Goal: Check status: Check status

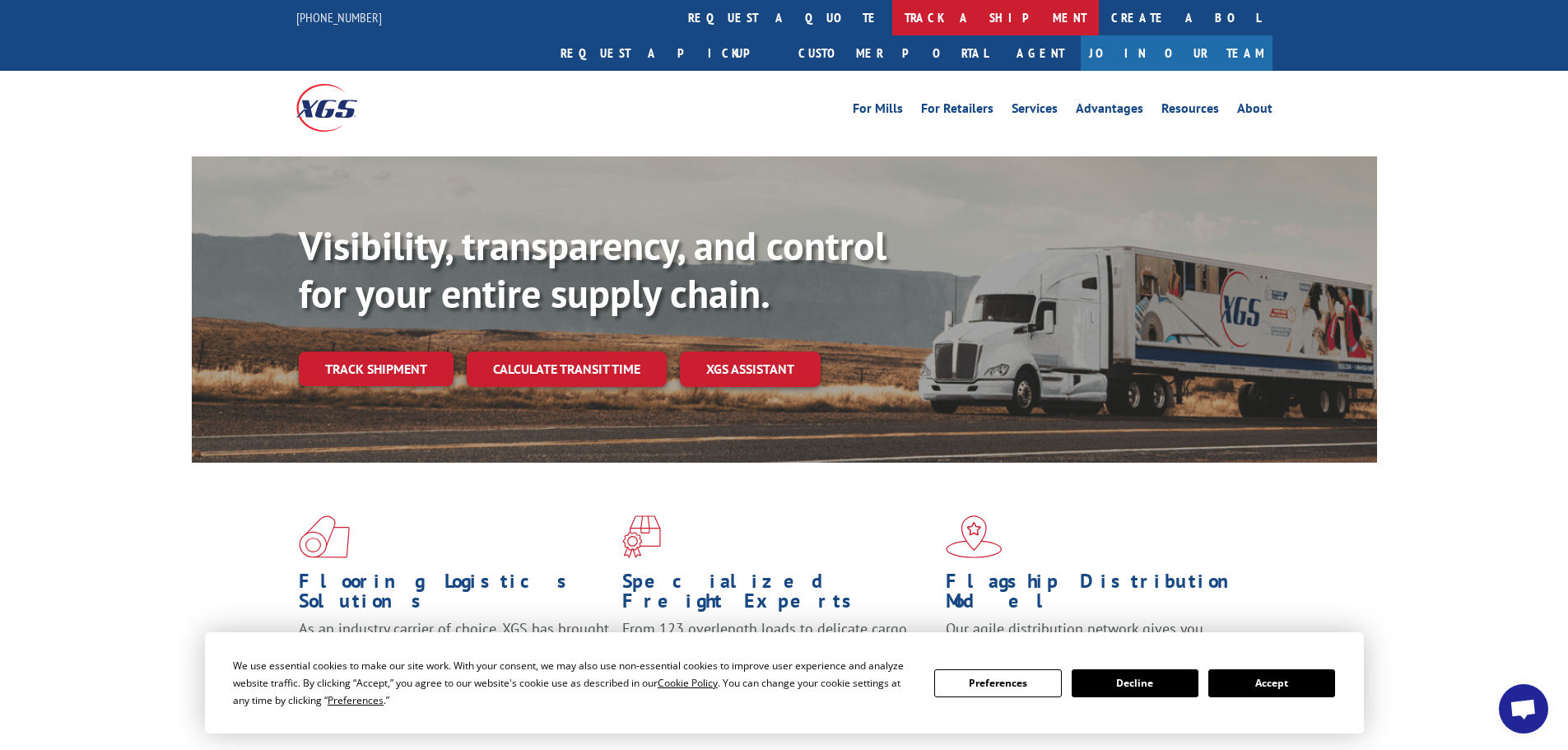
click at [892, 19] on link "track a shipment" at bounding box center [995, 17] width 206 height 35
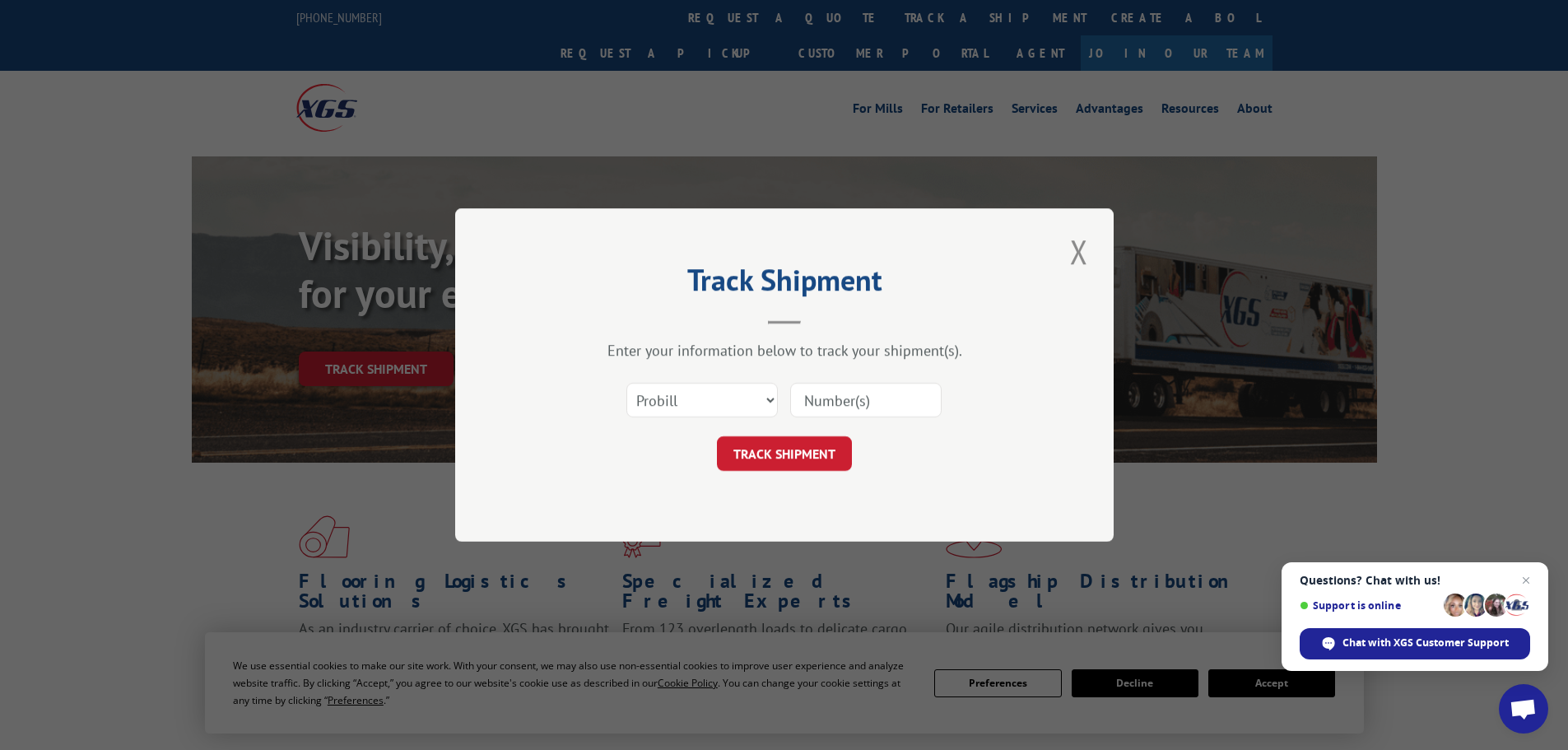
click at [835, 398] on input at bounding box center [866, 400] width 152 height 35
paste input "17504875"
type input "17504875"
click at [773, 452] on button "TRACK SHIPMENT" at bounding box center [784, 454] width 135 height 35
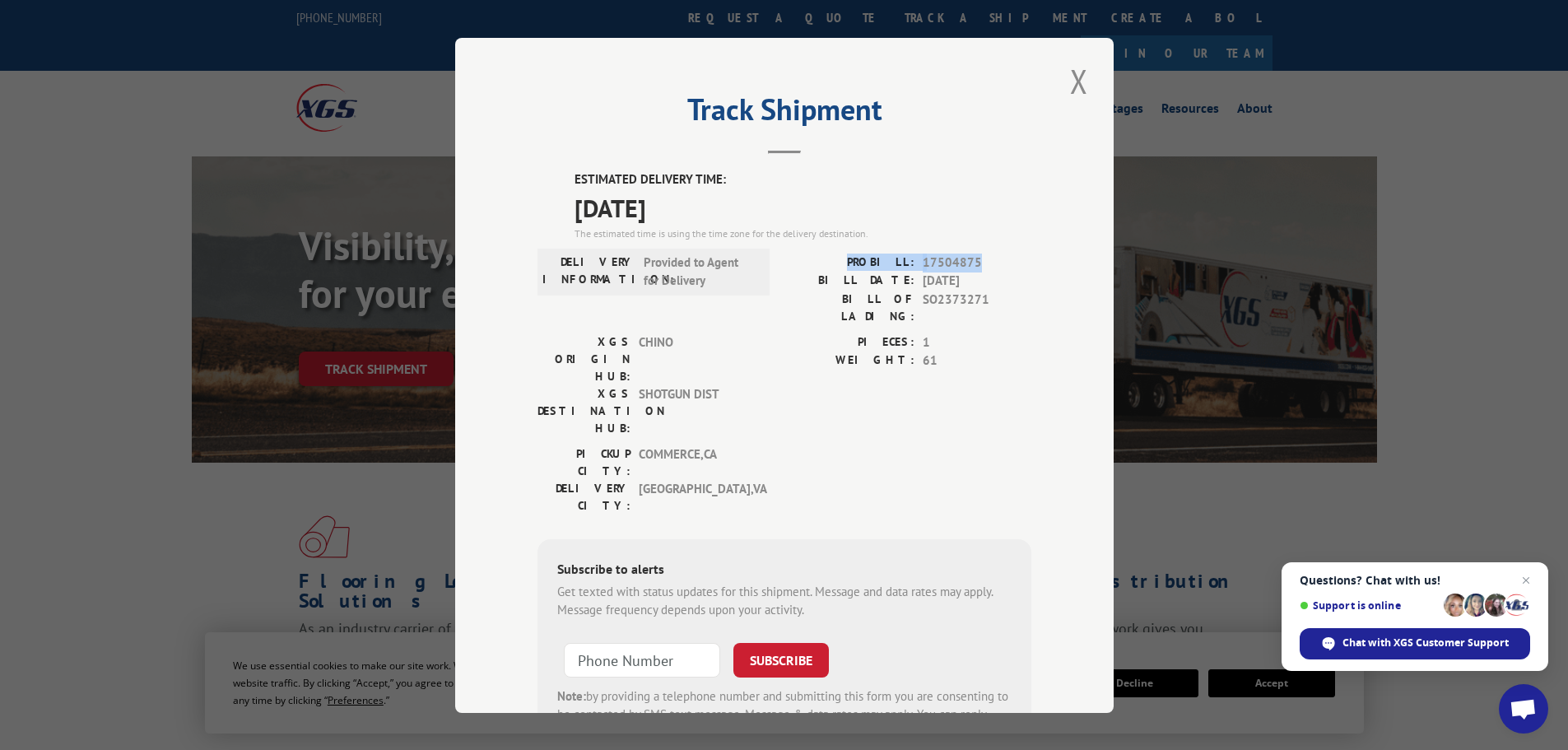
drag, startPoint x: 985, startPoint y: 267, endPoint x: 861, endPoint y: 265, distance: 124.0
click at [861, 265] on div "PROBILL: 17504875" at bounding box center [907, 262] width 246 height 19
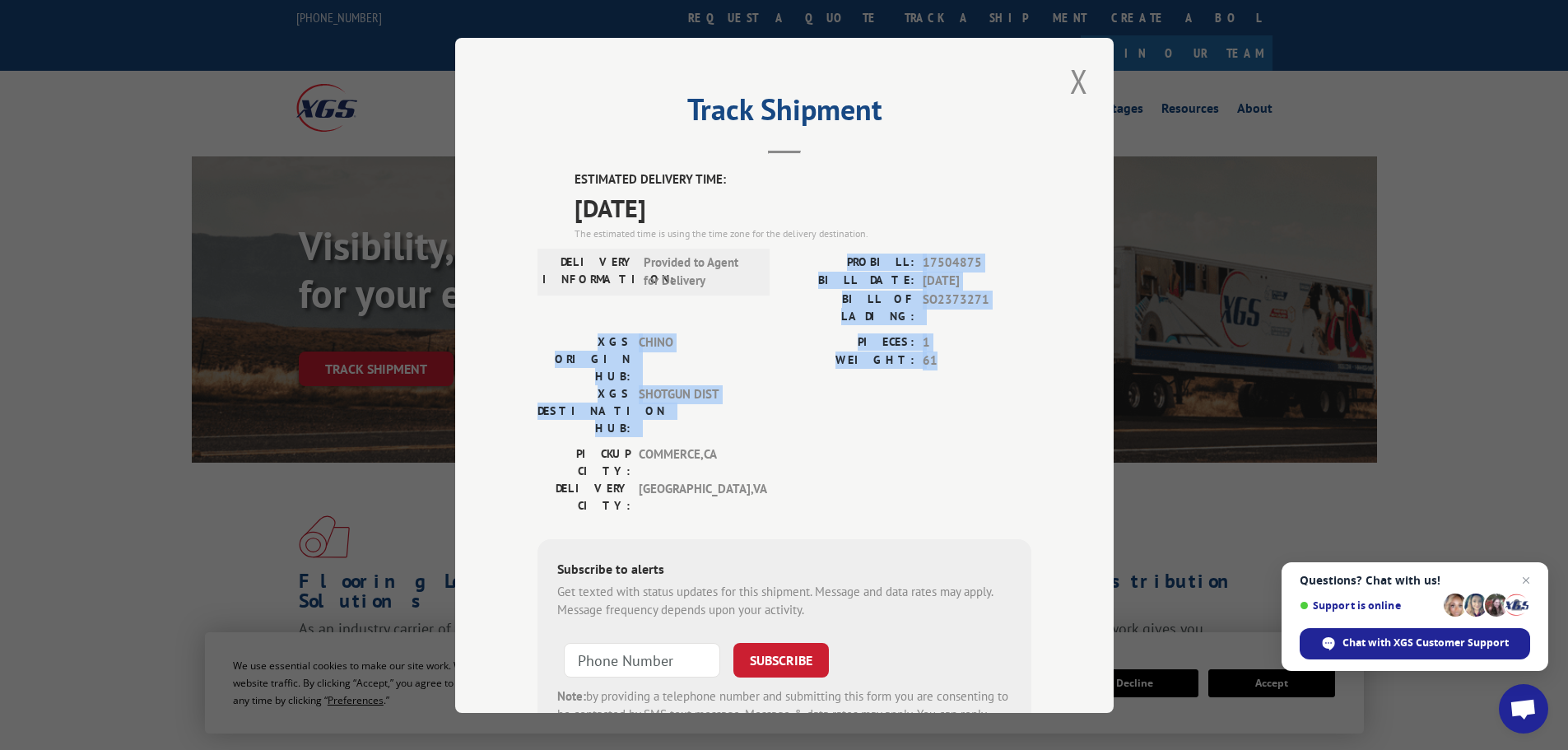
drag, startPoint x: 944, startPoint y: 347, endPoint x: 844, endPoint y: 265, distance: 129.3
click at [844, 265] on div "ESTIMATED DELIVERY TIME: [DATE] The estimated time is using the time zone for t…" at bounding box center [784, 466] width 494 height 592
click at [1071, 84] on button "Close modal" at bounding box center [1079, 81] width 28 height 45
